Goal: Information Seeking & Learning: Check status

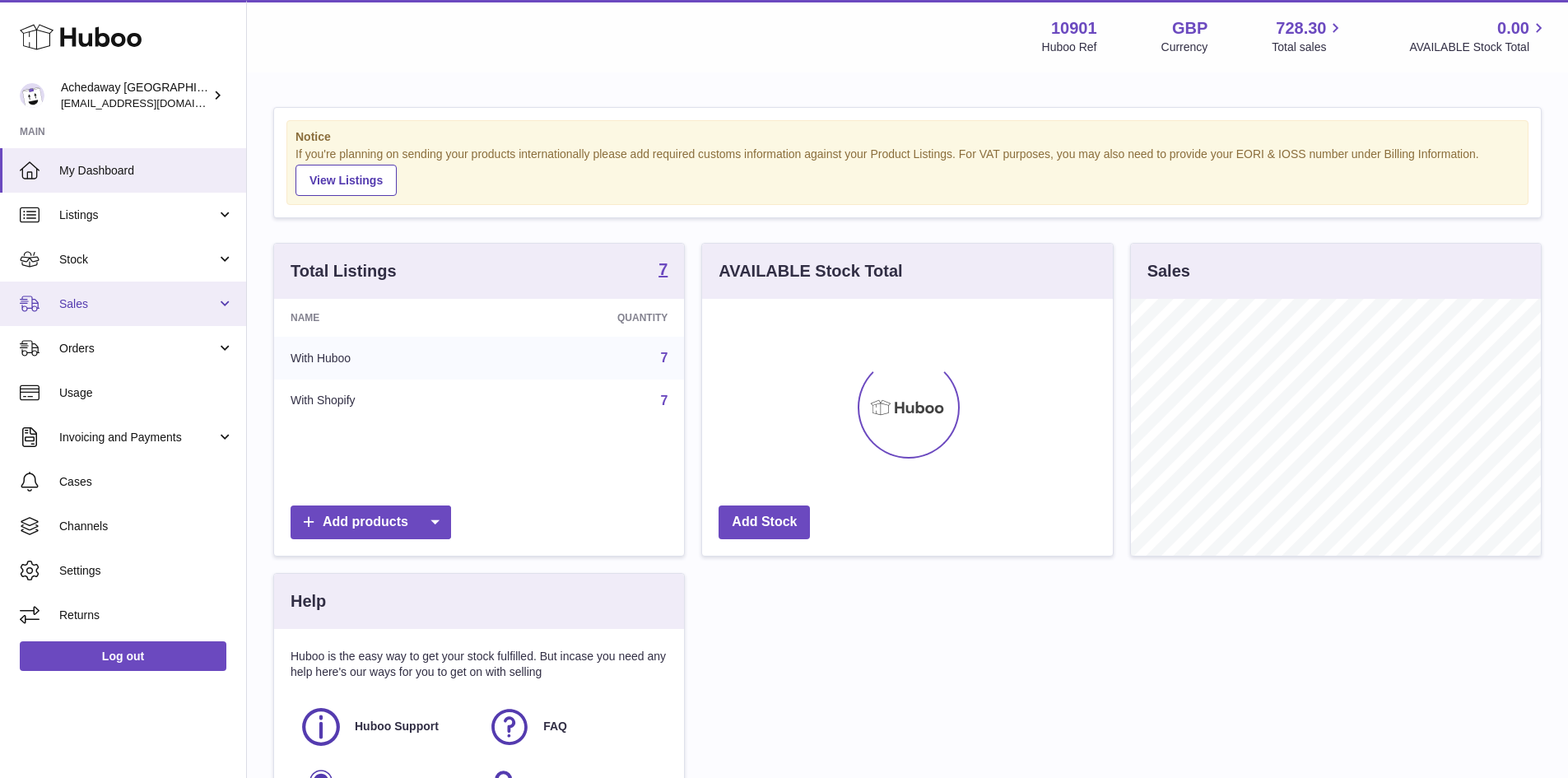
scroll to position [257, 411]
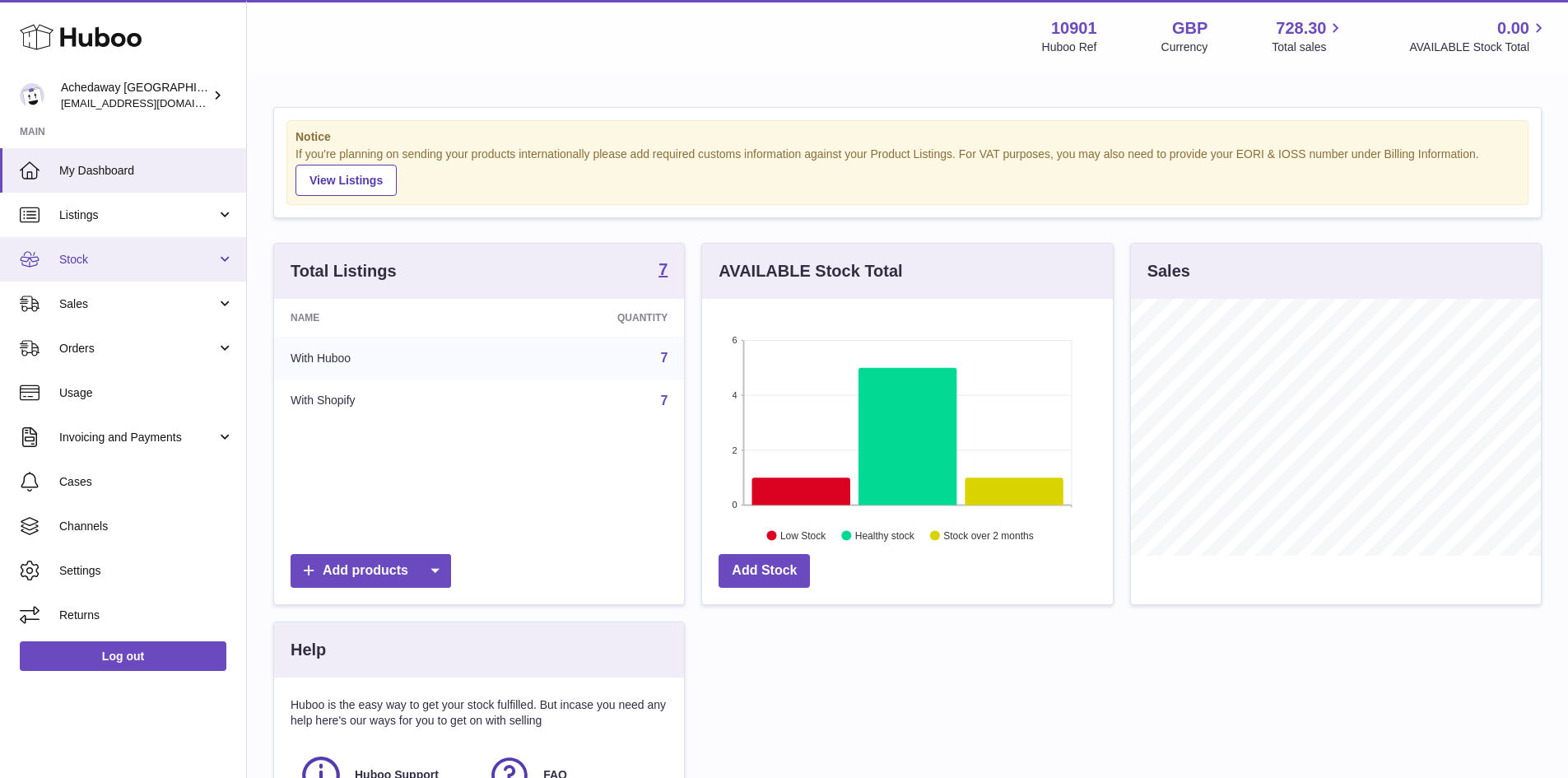
click at [188, 262] on span "Stock" at bounding box center [138, 260] width 157 height 16
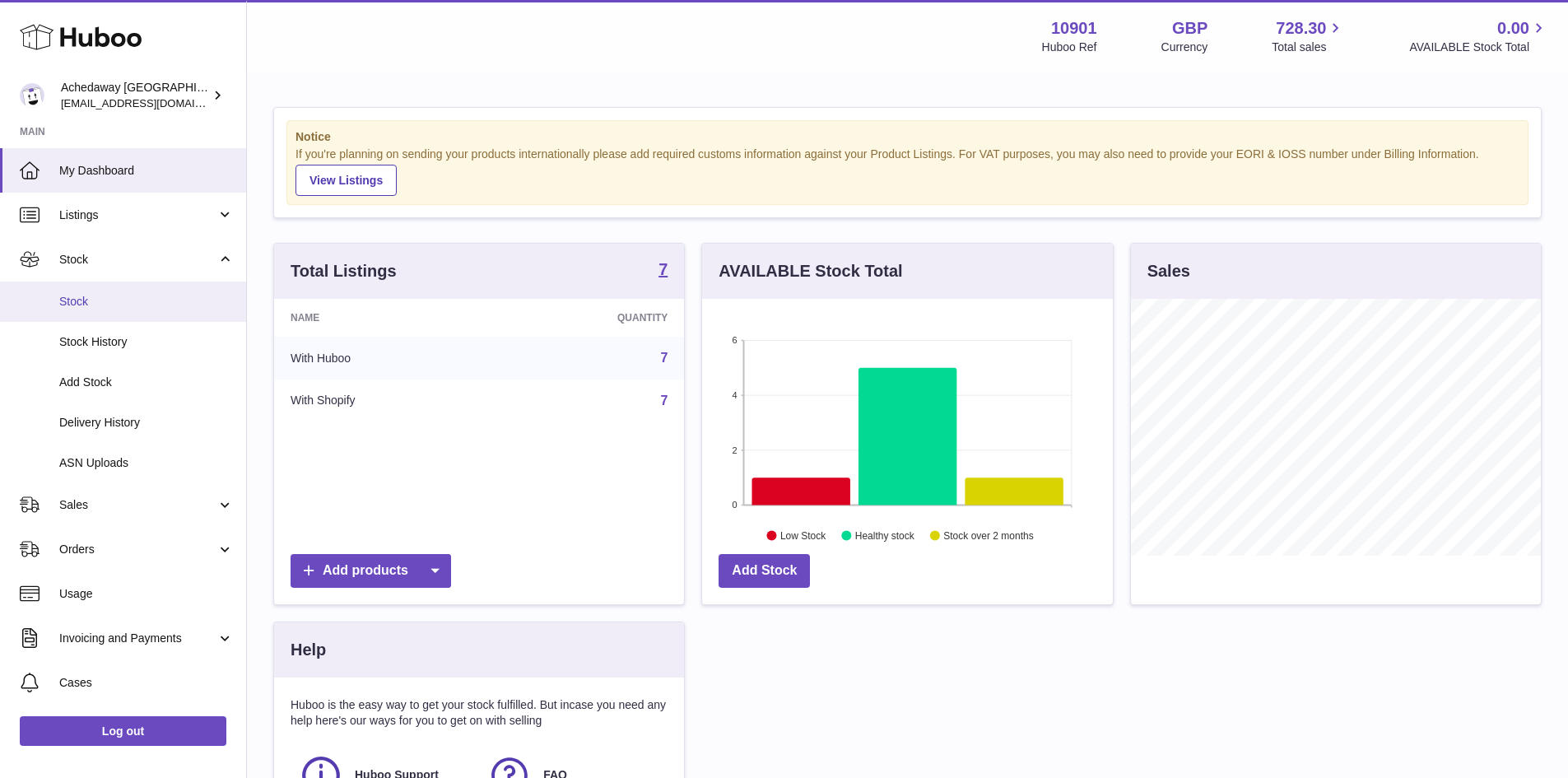
click at [189, 296] on span "Stock" at bounding box center [146, 301] width 174 height 16
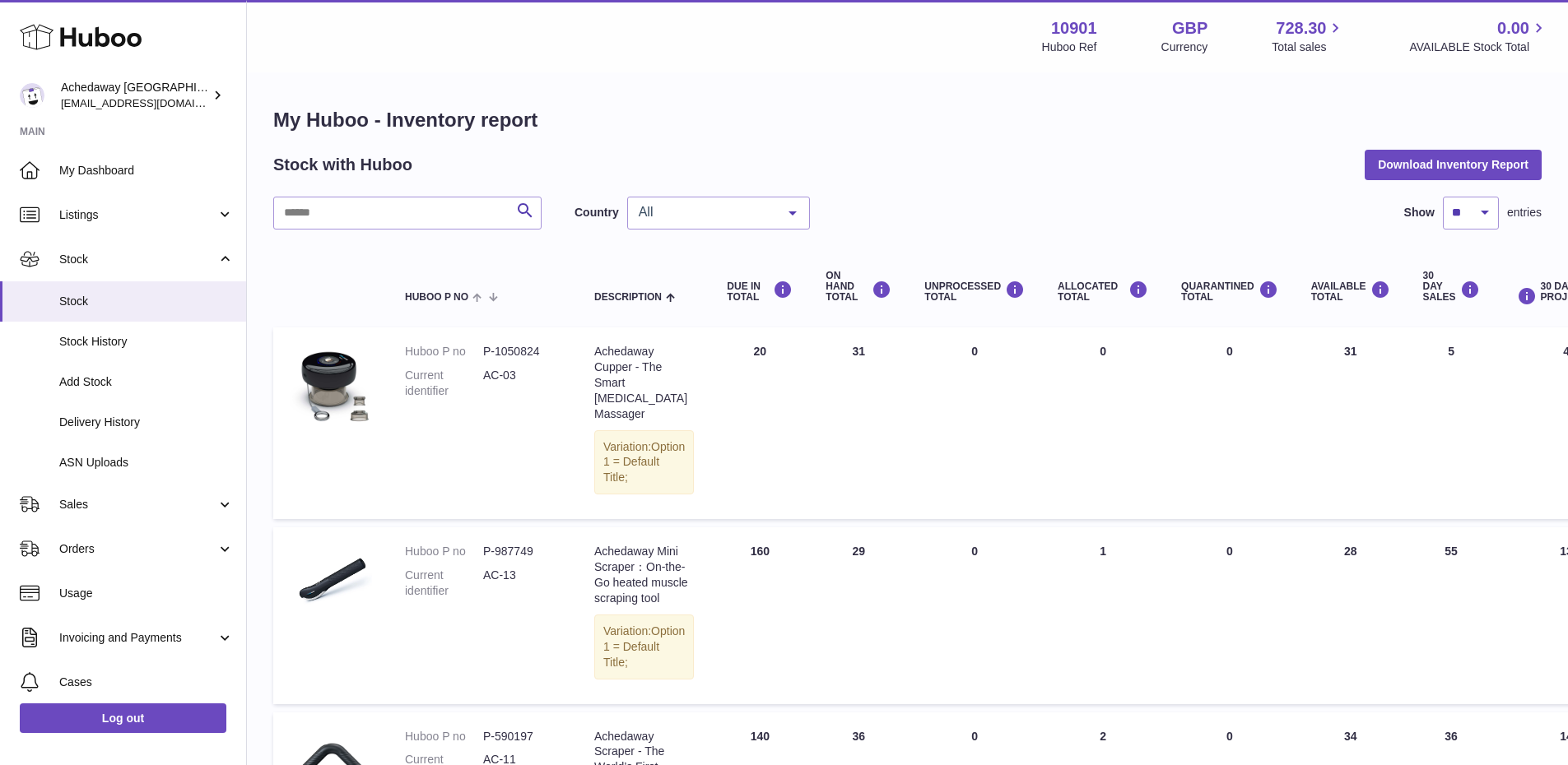
click at [768, 212] on span "All" at bounding box center [705, 212] width 141 height 17
click at [690, 284] on span "GB" at bounding box center [718, 279] width 181 height 33
click at [119, 306] on span "Stock" at bounding box center [146, 301] width 174 height 16
click at [728, 216] on span "All" at bounding box center [705, 212] width 141 height 17
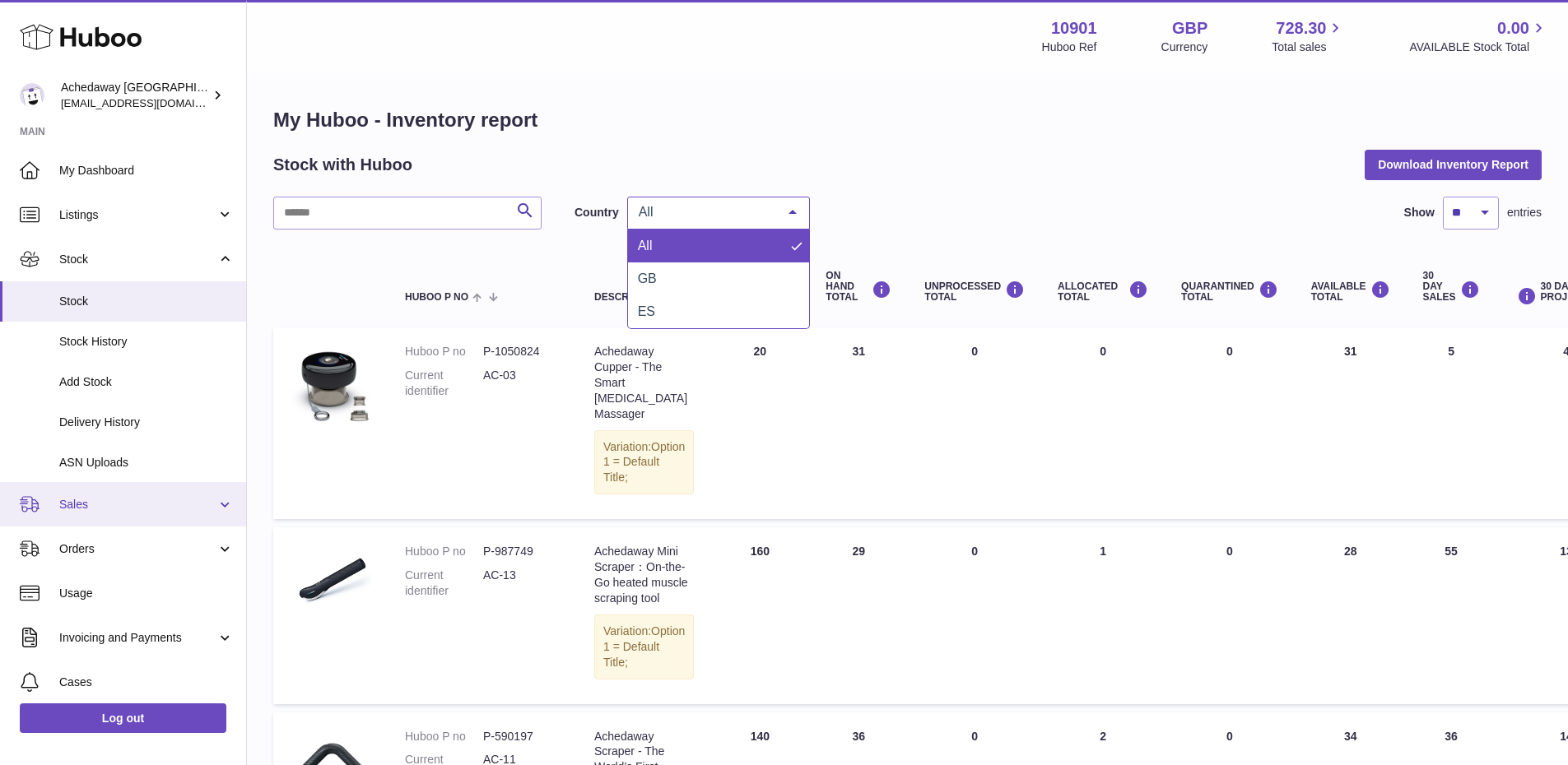
click at [126, 502] on span "Sales" at bounding box center [138, 505] width 157 height 16
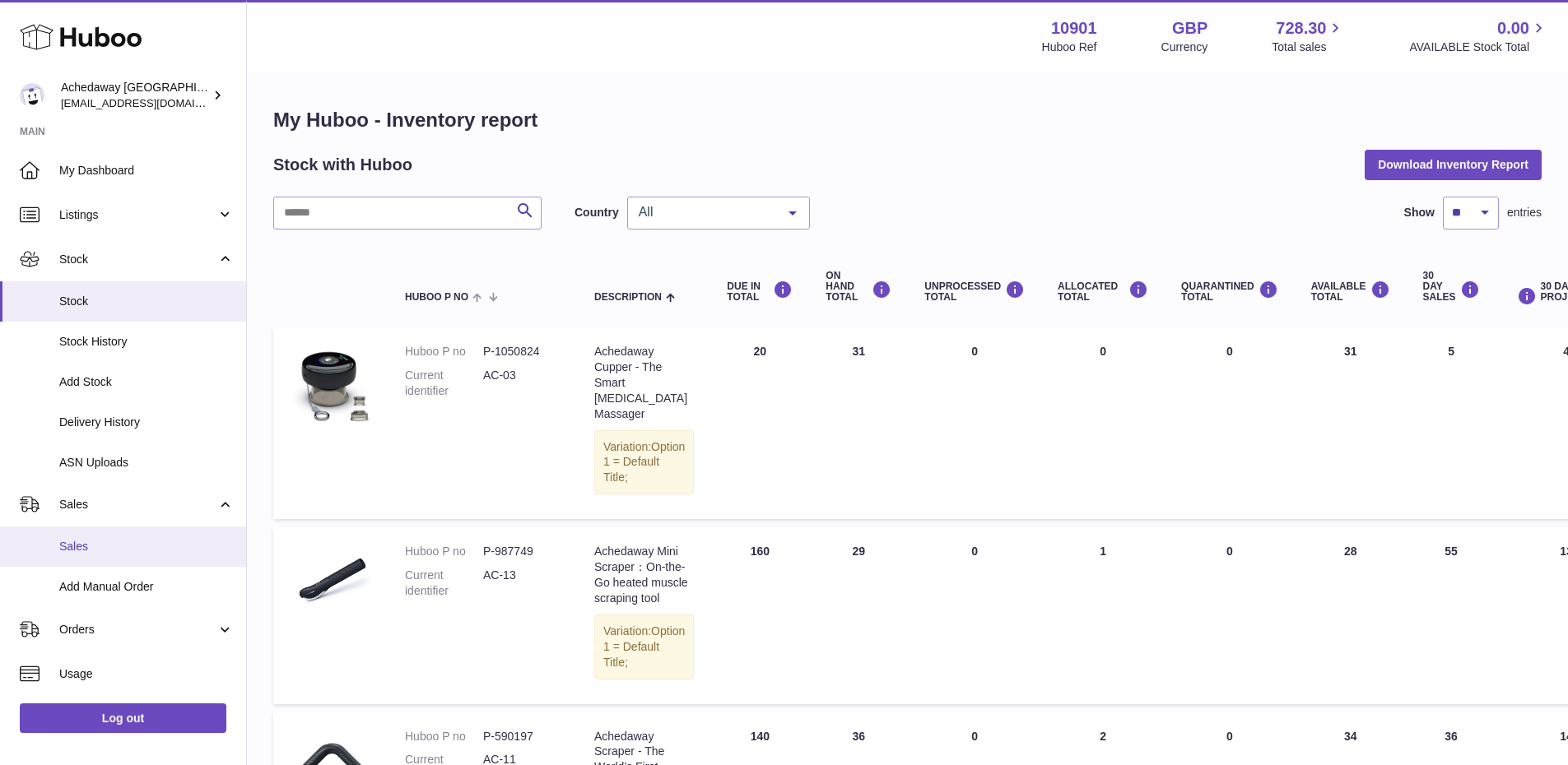
click at [130, 536] on link "Sales" at bounding box center [122, 546] width 246 height 41
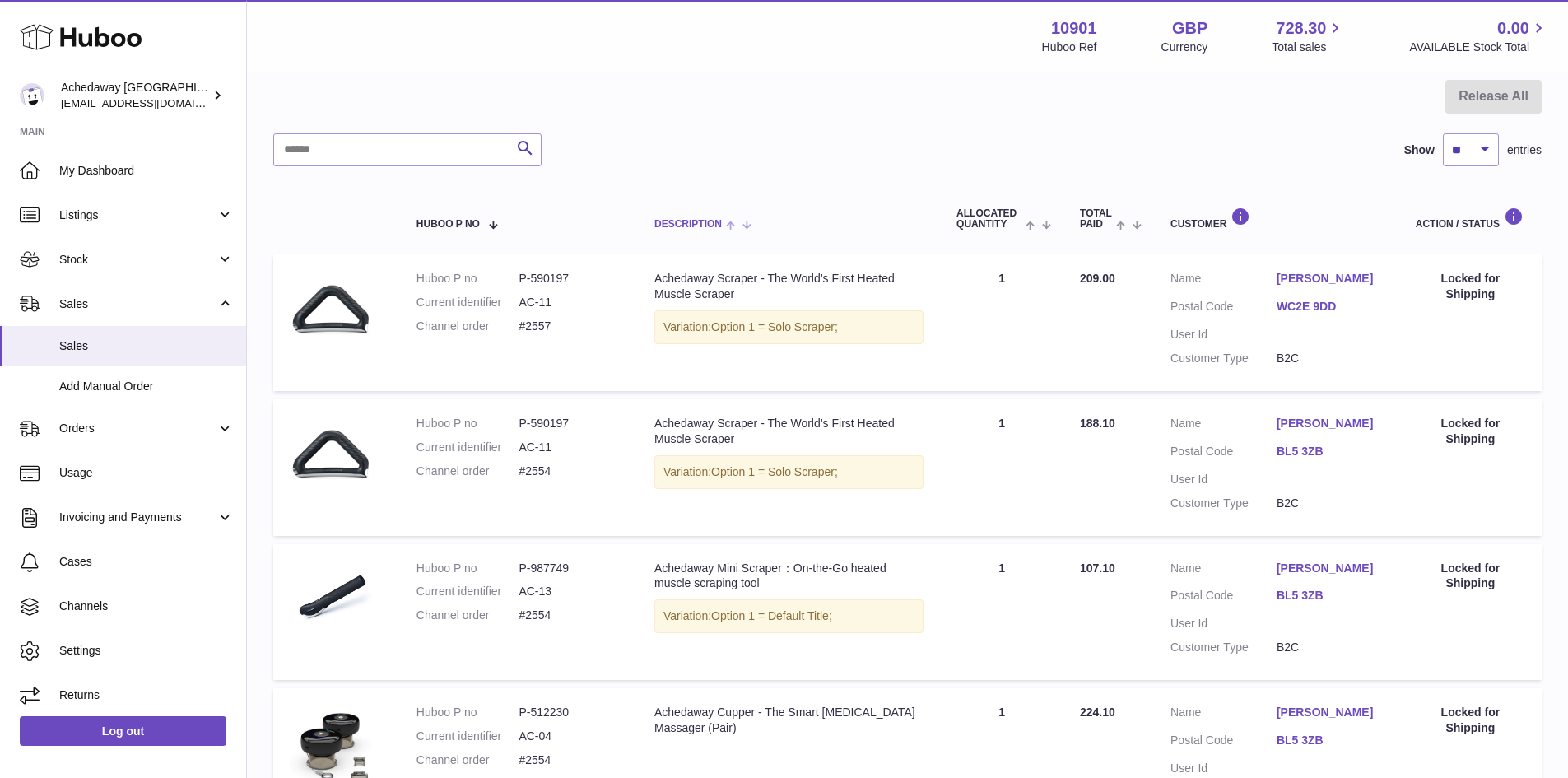
scroll to position [77, 0]
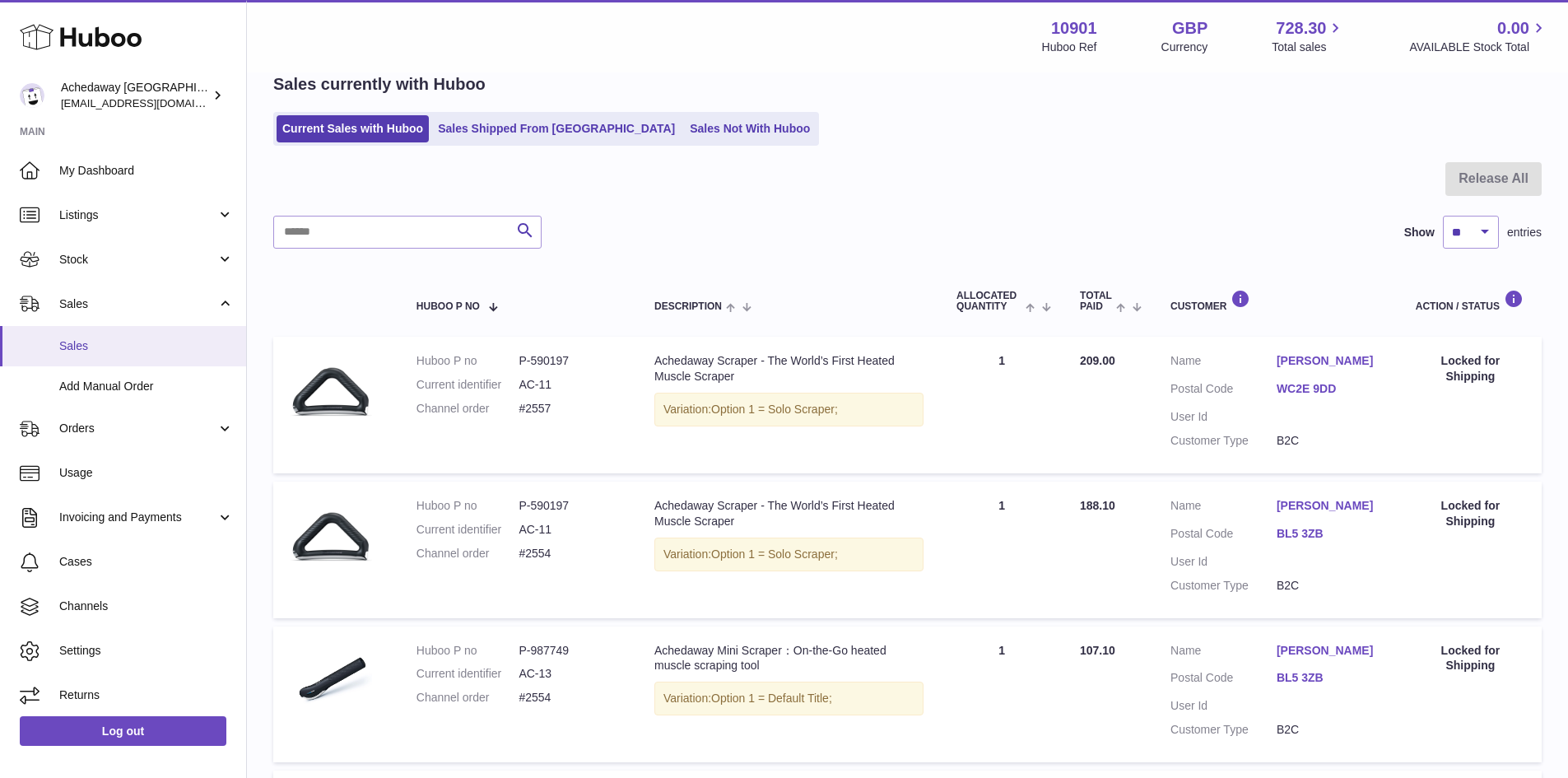
click at [84, 355] on link "Sales" at bounding box center [122, 346] width 246 height 41
